Goal: Browse casually

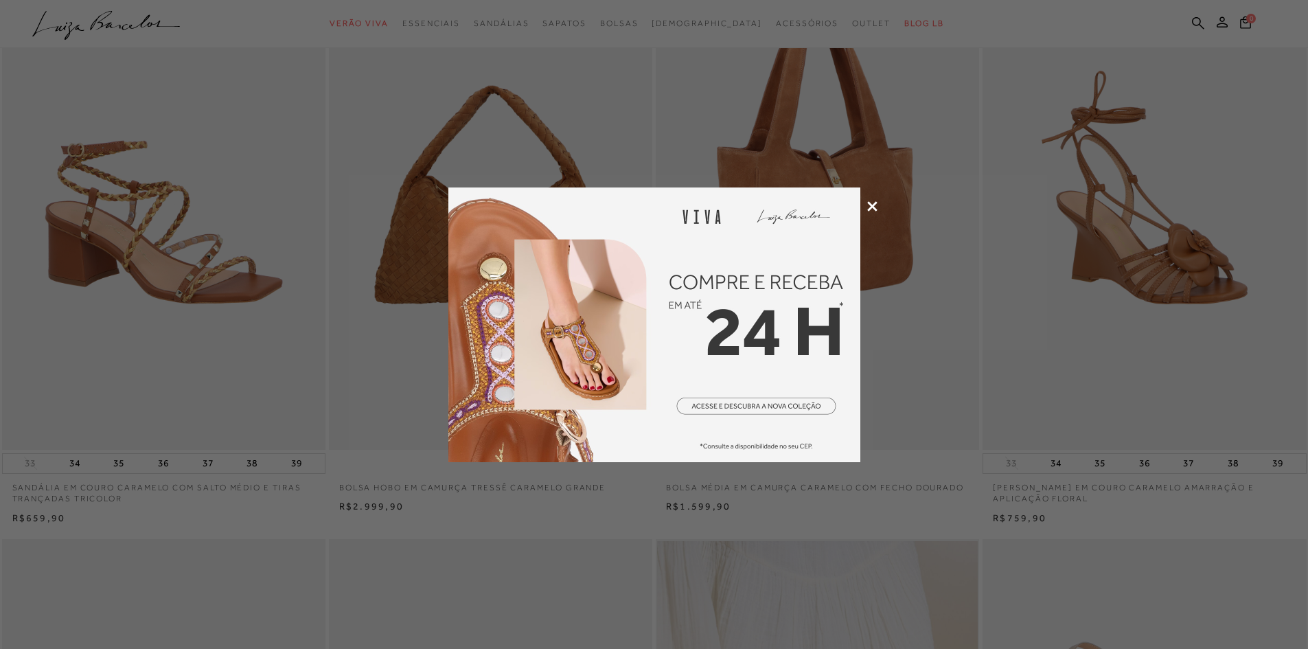
click at [872, 205] on icon at bounding box center [872, 206] width 10 height 10
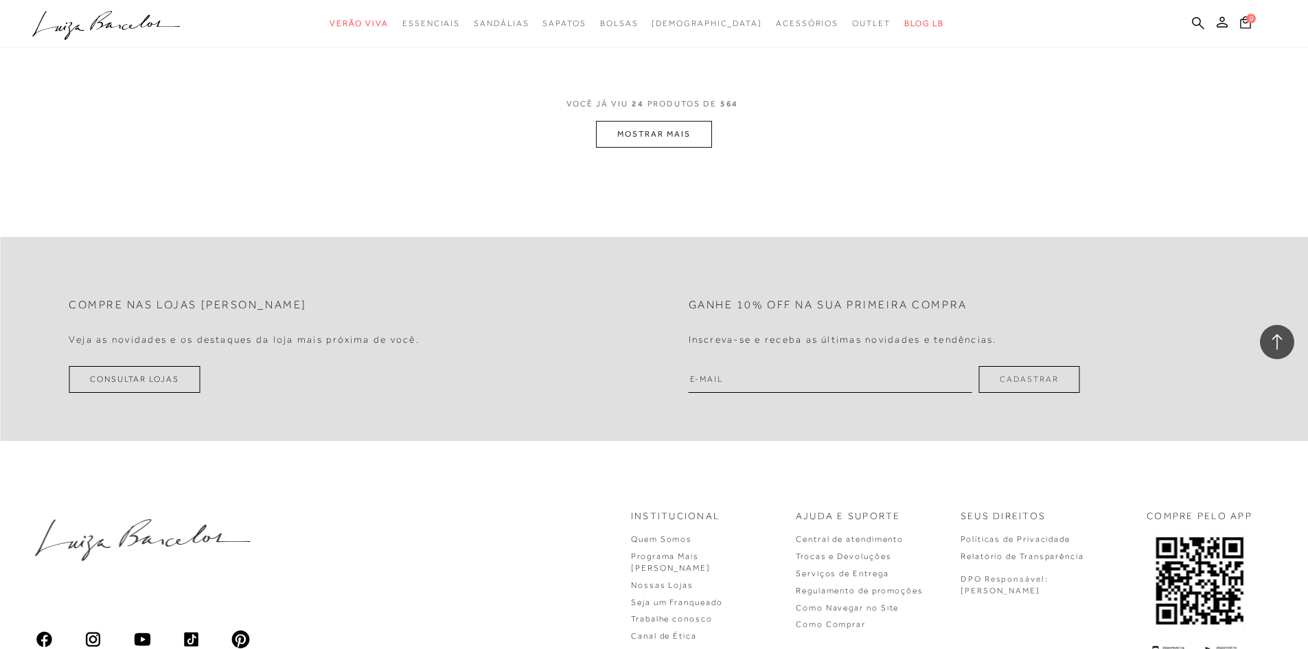
scroll to position [3503, 0]
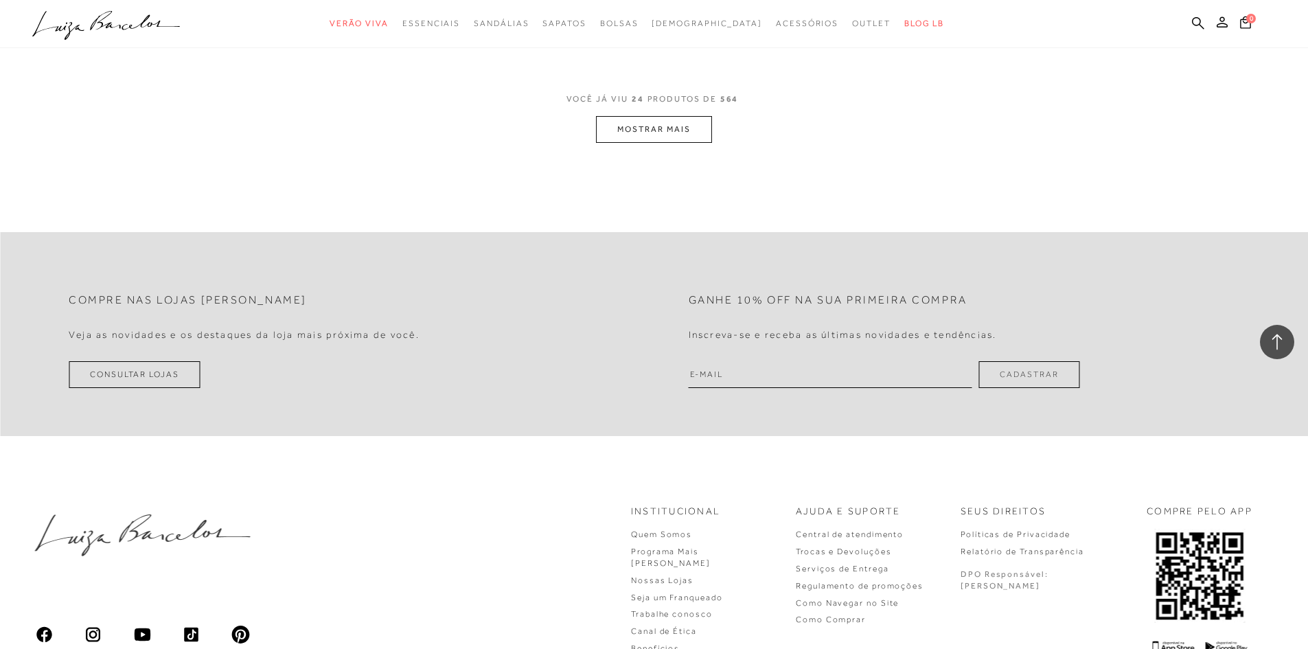
click at [647, 132] on button "MOSTRAR MAIS" at bounding box center [653, 129] width 115 height 27
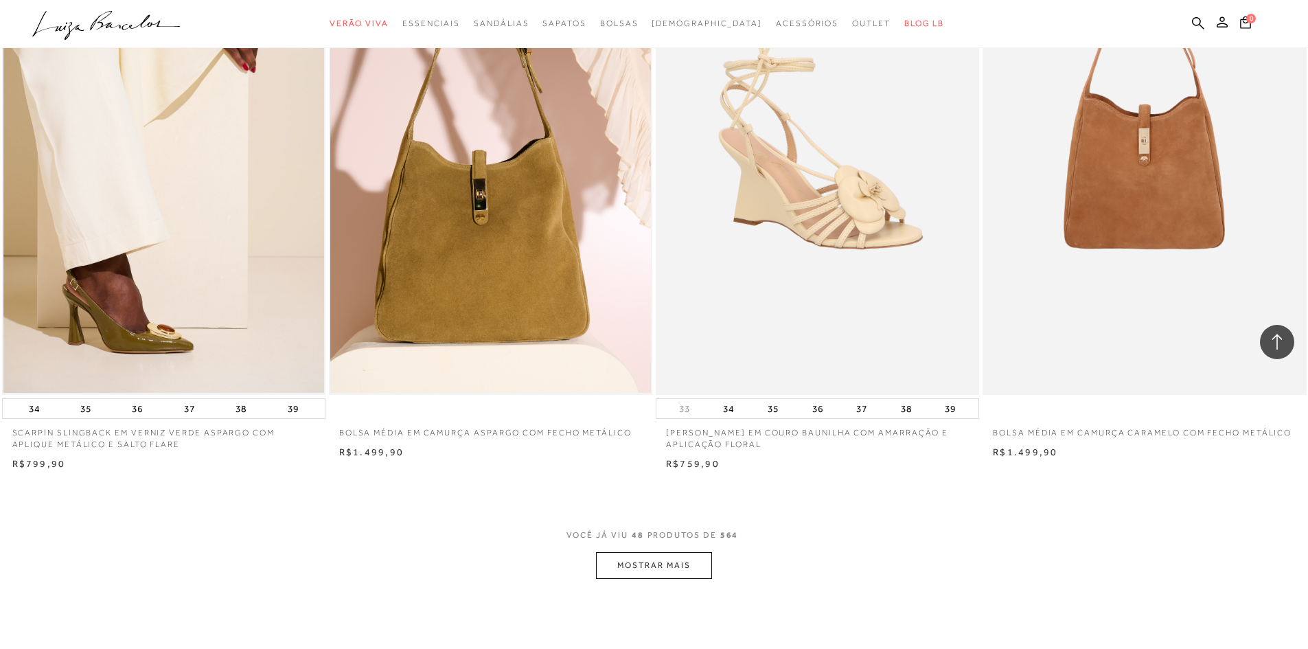
scroll to position [7006, 0]
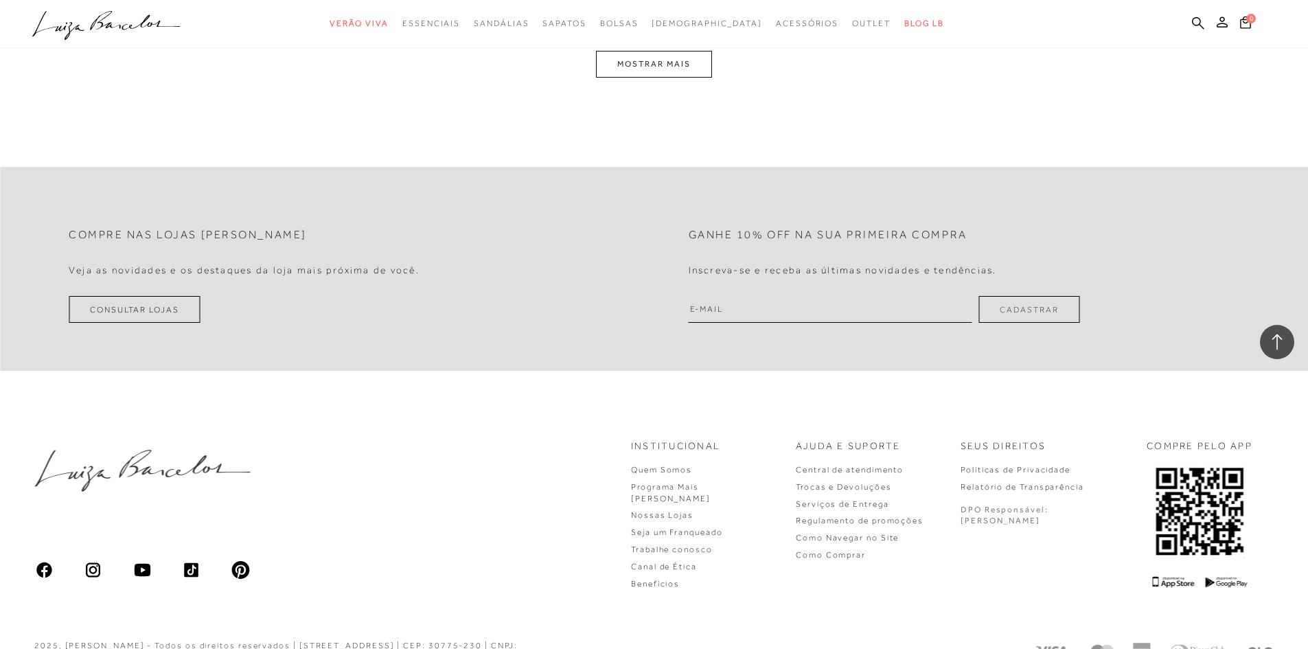
click at [663, 68] on button "MOSTRAR MAIS" at bounding box center [653, 64] width 115 height 27
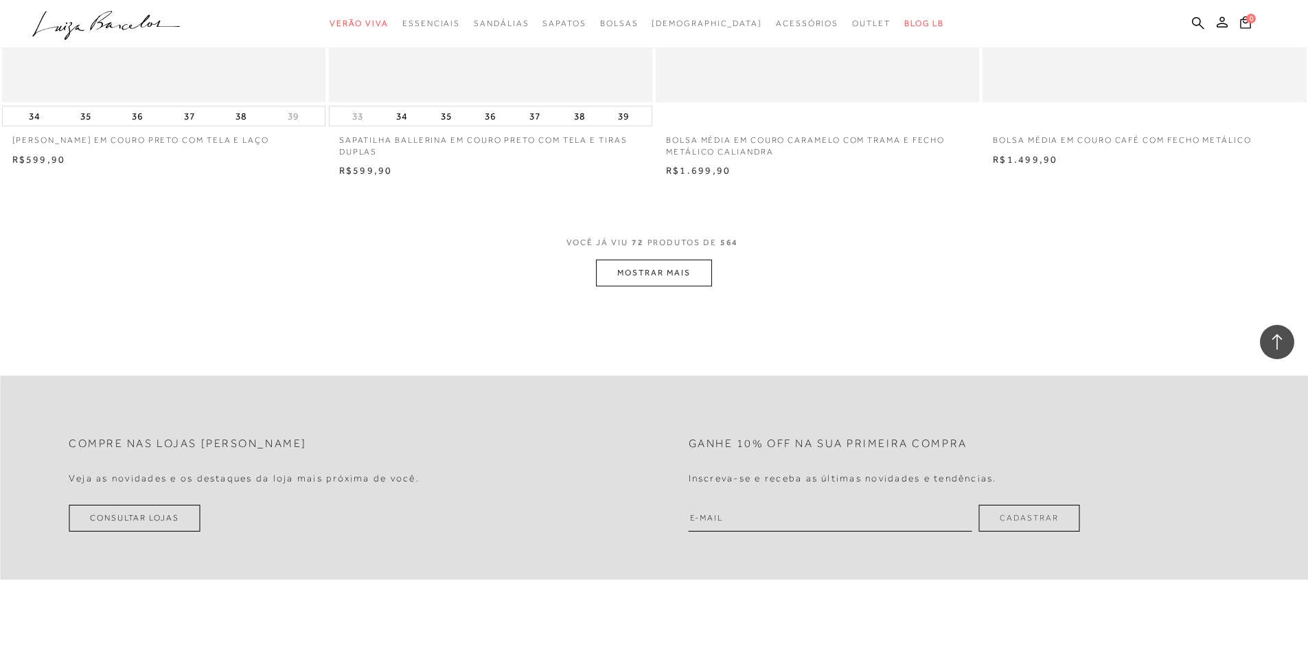
scroll to position [10318, 0]
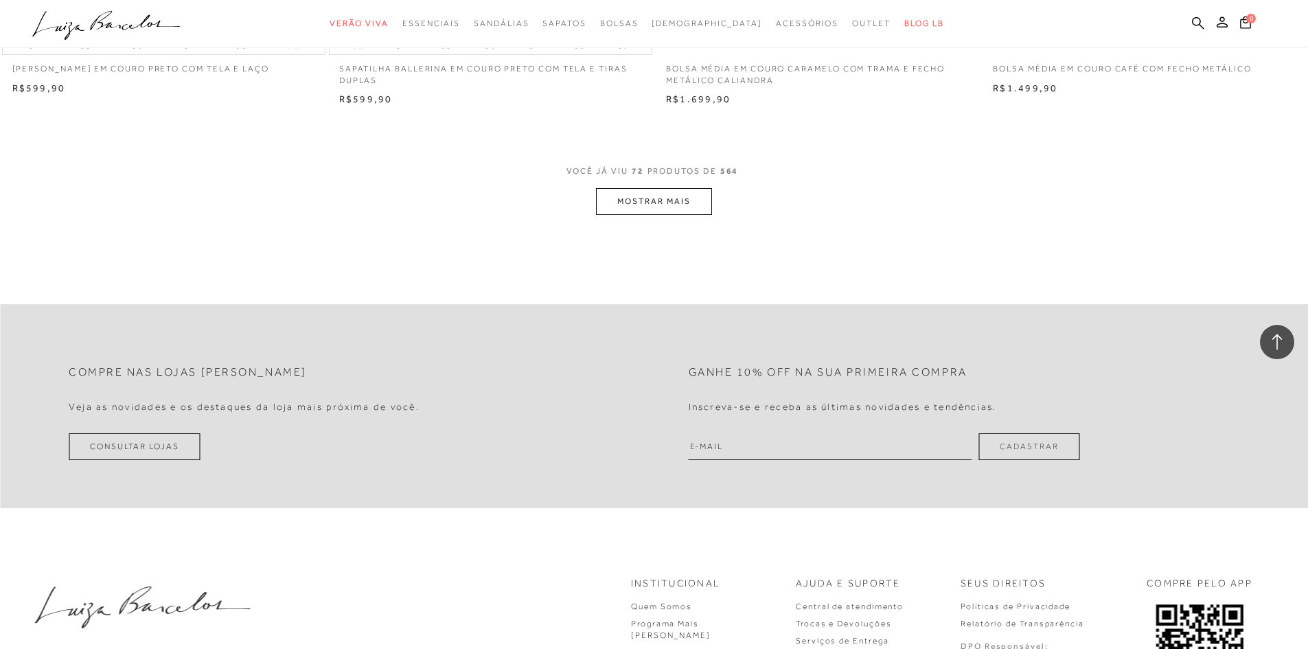
click at [644, 201] on button "MOSTRAR MAIS" at bounding box center [653, 201] width 115 height 27
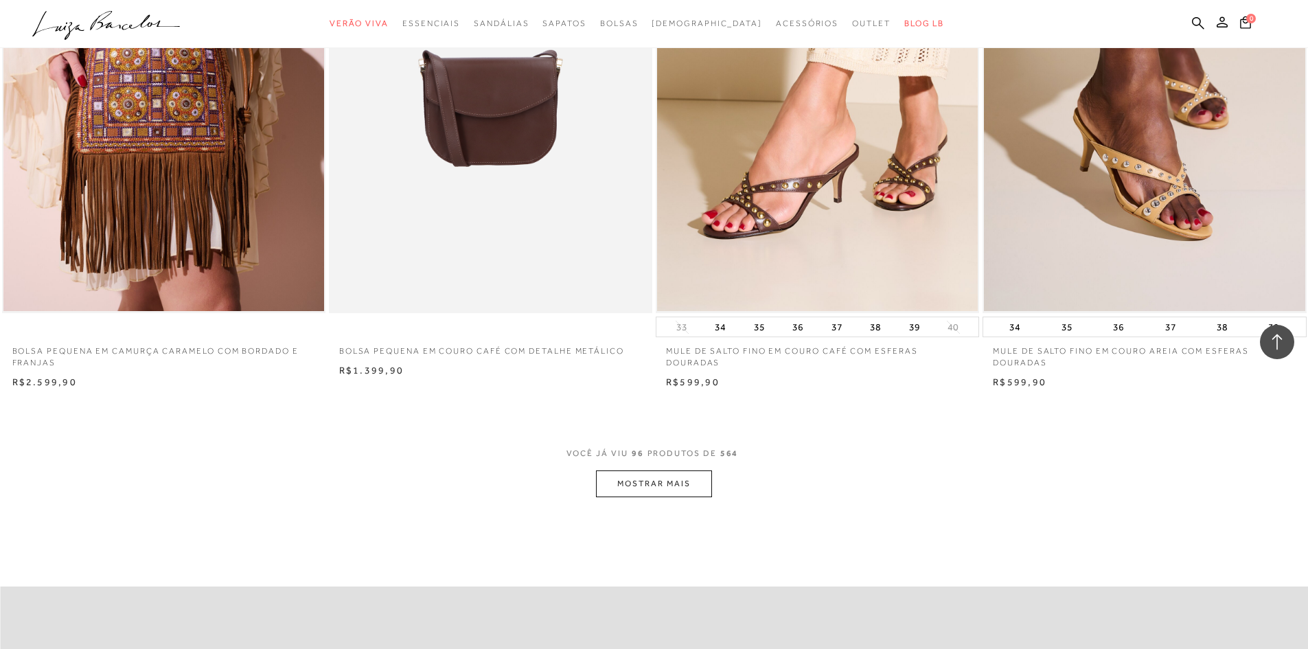
scroll to position [13478, 0]
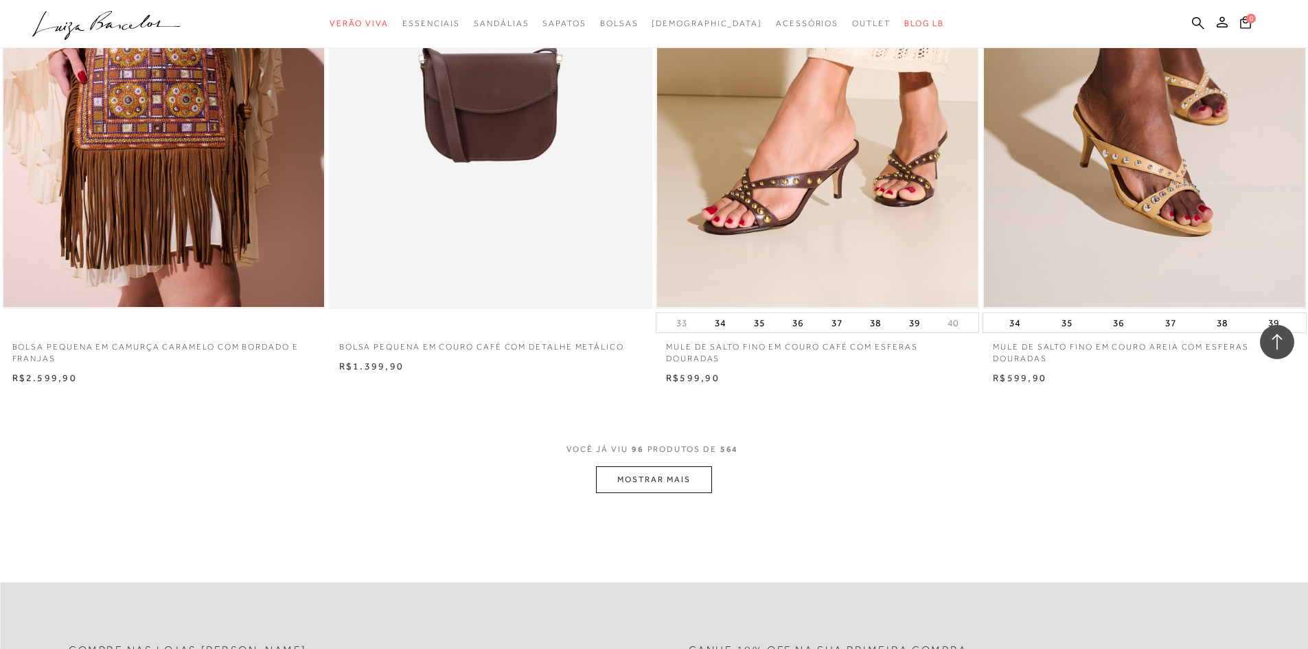
drag, startPoint x: 614, startPoint y: 435, endPoint x: 641, endPoint y: 462, distance: 38.4
click at [622, 442] on span "VOCÊ JÁ VIU 96 PRODUTOS DE 564" at bounding box center [655, 454] width 176 height 25
click at [703, 484] on button "MOSTRAR MAIS" at bounding box center [653, 479] width 115 height 27
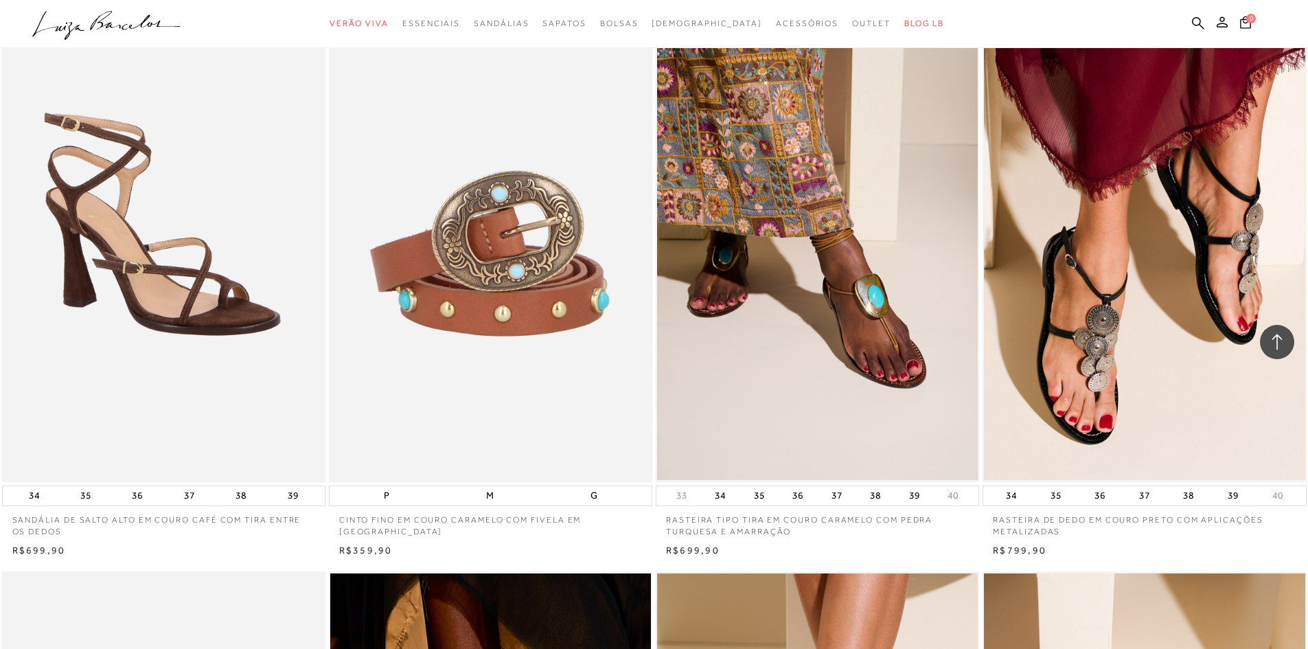
scroll to position [15037, 0]
